Goal: Use online tool/utility: Utilize a website feature to perform a specific function

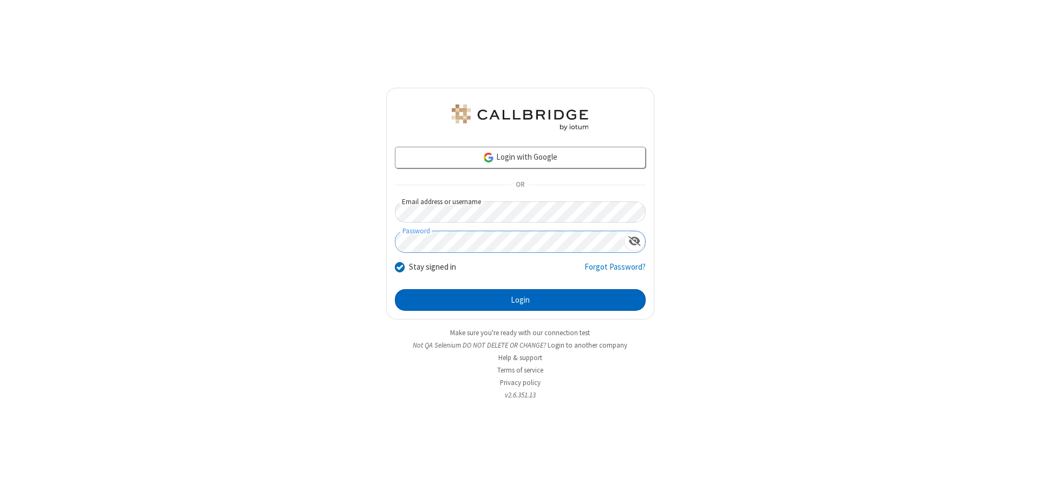
click at [520, 300] on button "Login" at bounding box center [520, 300] width 251 height 22
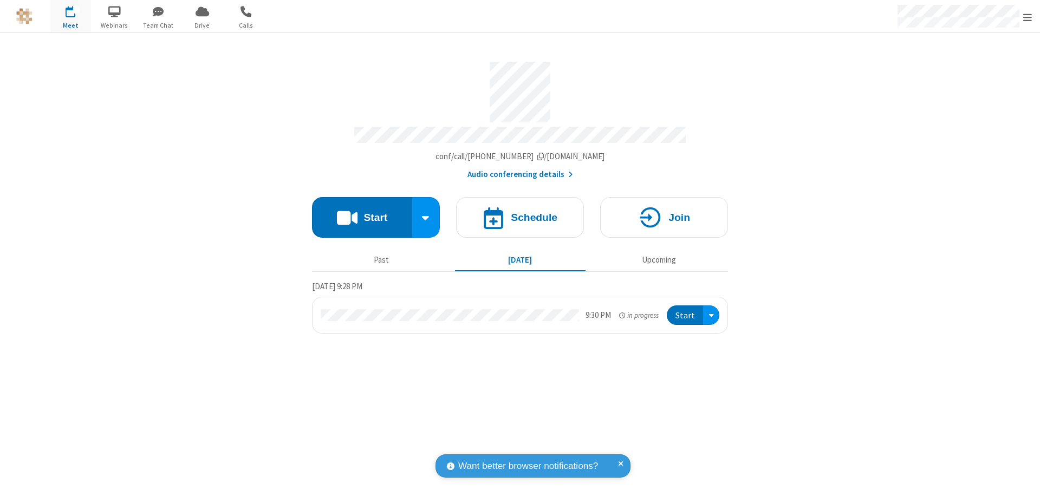
click at [362, 212] on button "Start" at bounding box center [362, 217] width 100 height 41
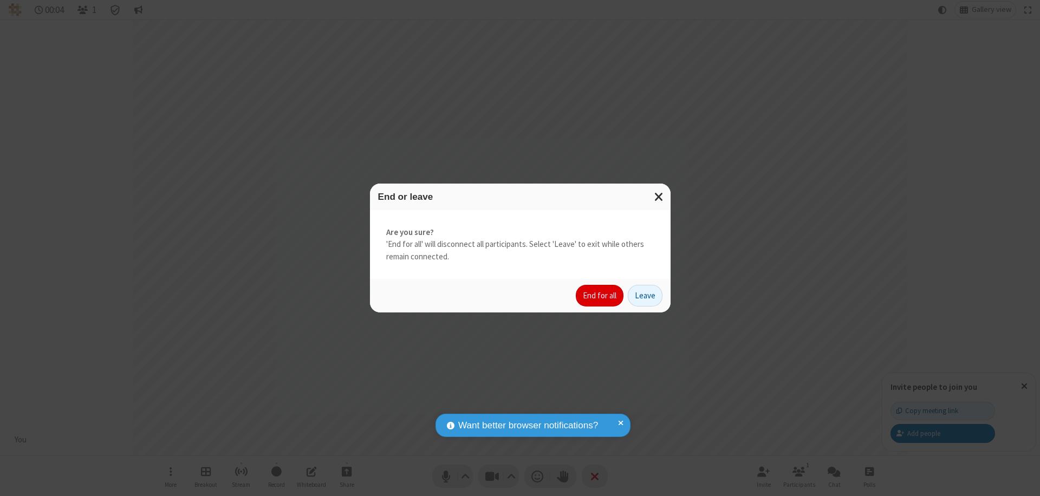
click at [600, 296] on button "End for all" at bounding box center [600, 296] width 48 height 22
